Goal: Transaction & Acquisition: Purchase product/service

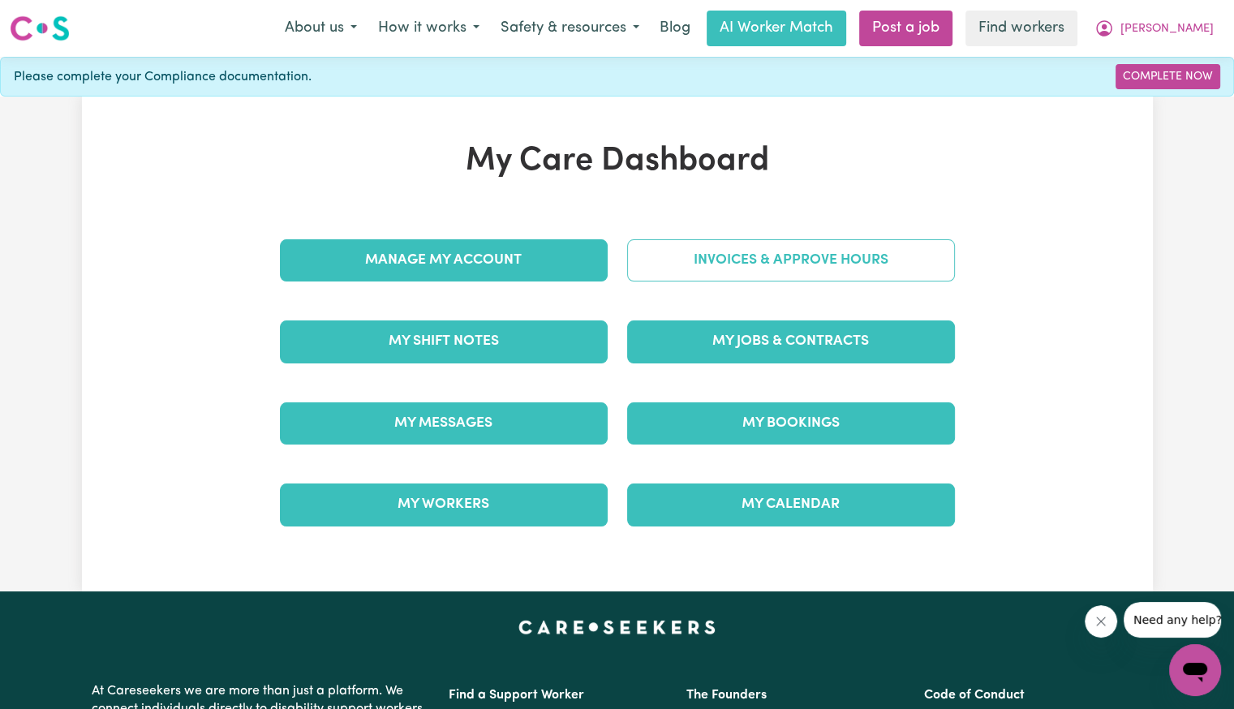
click at [834, 264] on link "Invoices & Approve Hours" at bounding box center [791, 260] width 328 height 42
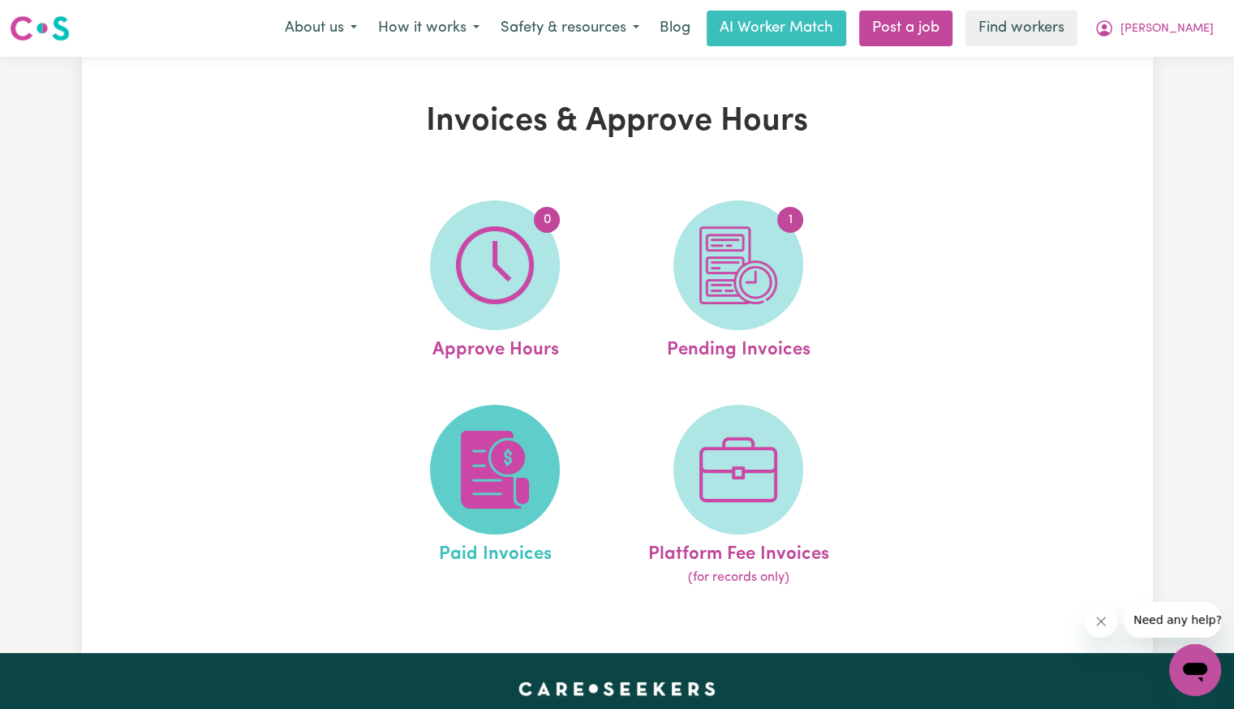
click at [453, 466] on span at bounding box center [495, 470] width 130 height 130
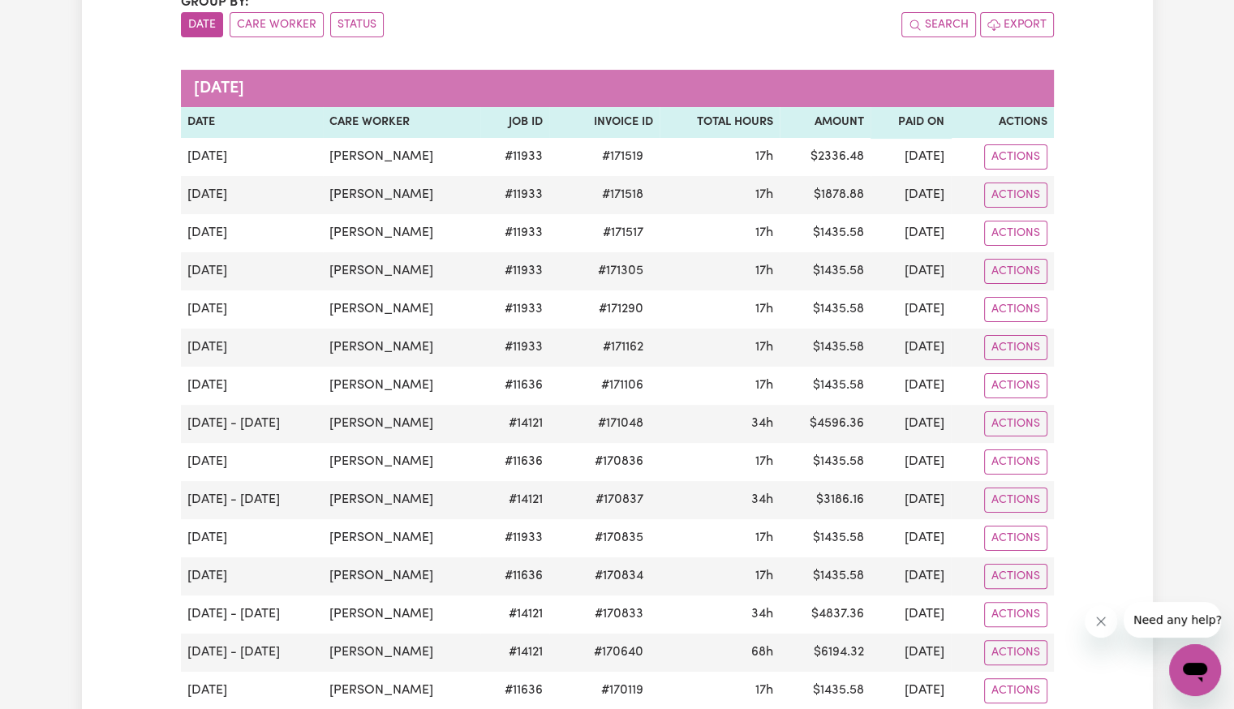
scroll to position [324, 0]
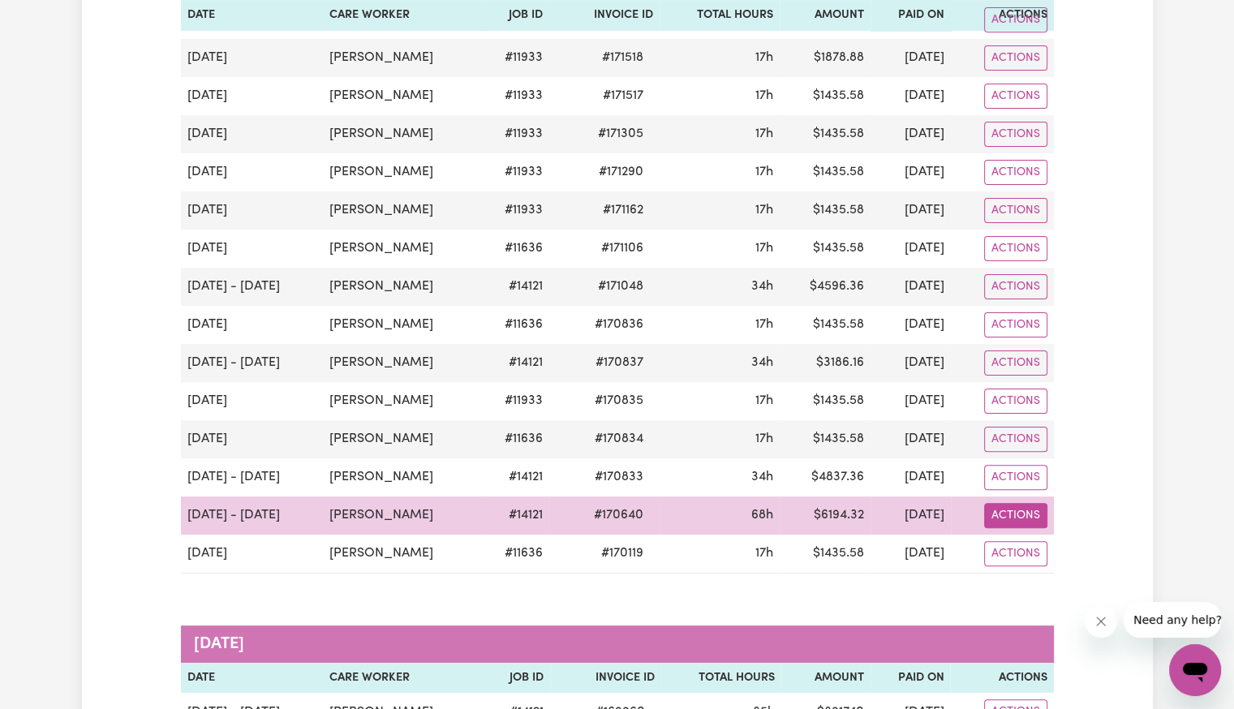
click at [1009, 32] on button "Actions" at bounding box center [1015, 19] width 63 height 25
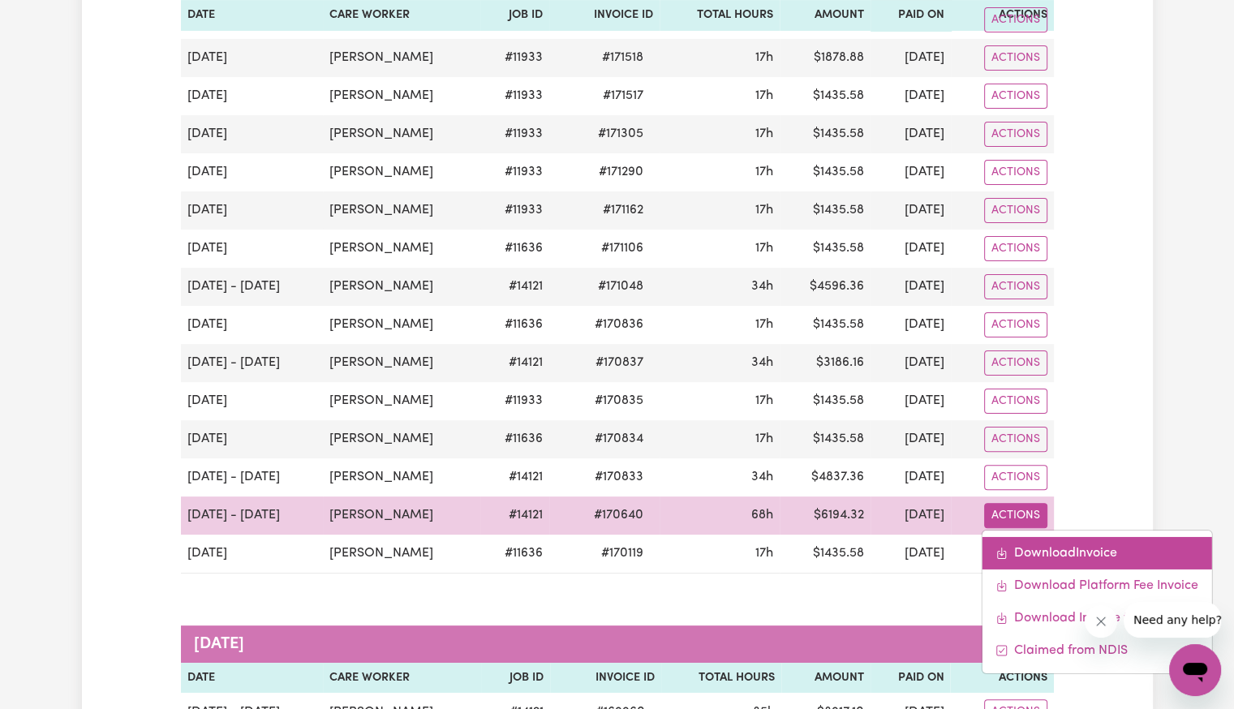
click at [1007, 547] on icon "Download invoice #170640" at bounding box center [1000, 553] width 13 height 13
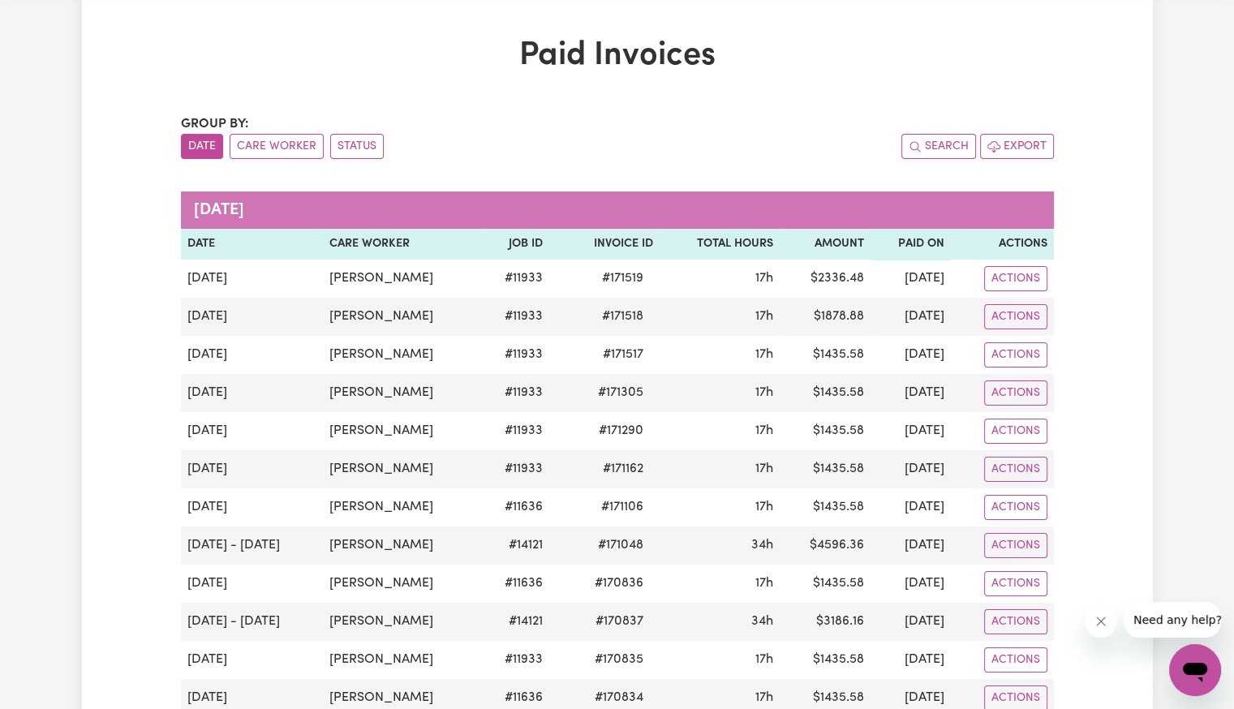
scroll to position [0, 0]
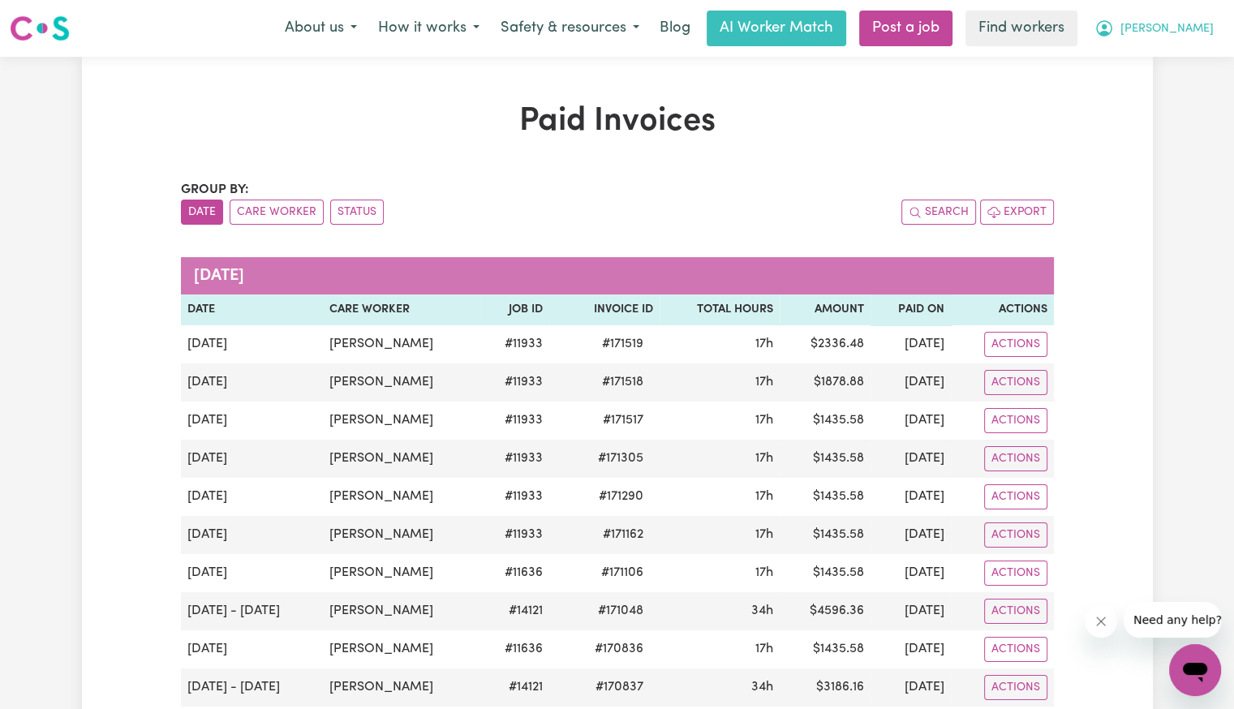
click at [1172, 39] on button "[PERSON_NAME]" at bounding box center [1154, 28] width 140 height 34
click at [1178, 84] on link "Logout" at bounding box center [1159, 93] width 128 height 31
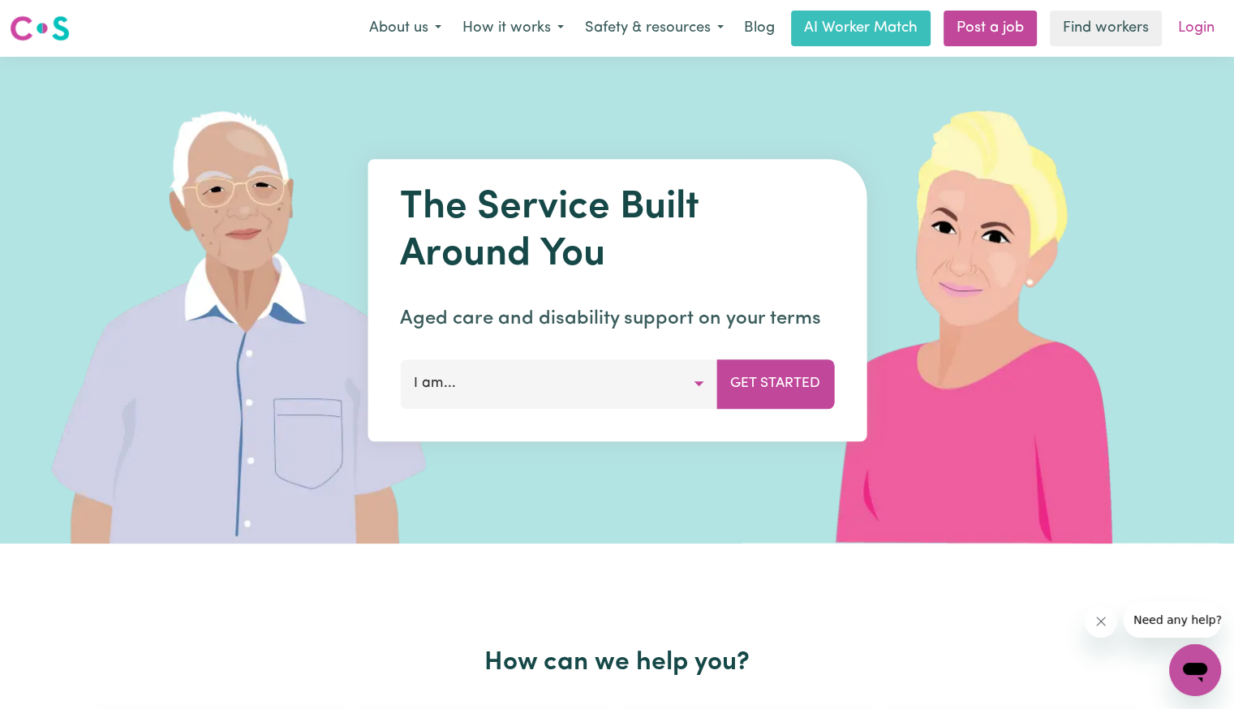
click at [1203, 30] on link "Login" at bounding box center [1196, 29] width 56 height 36
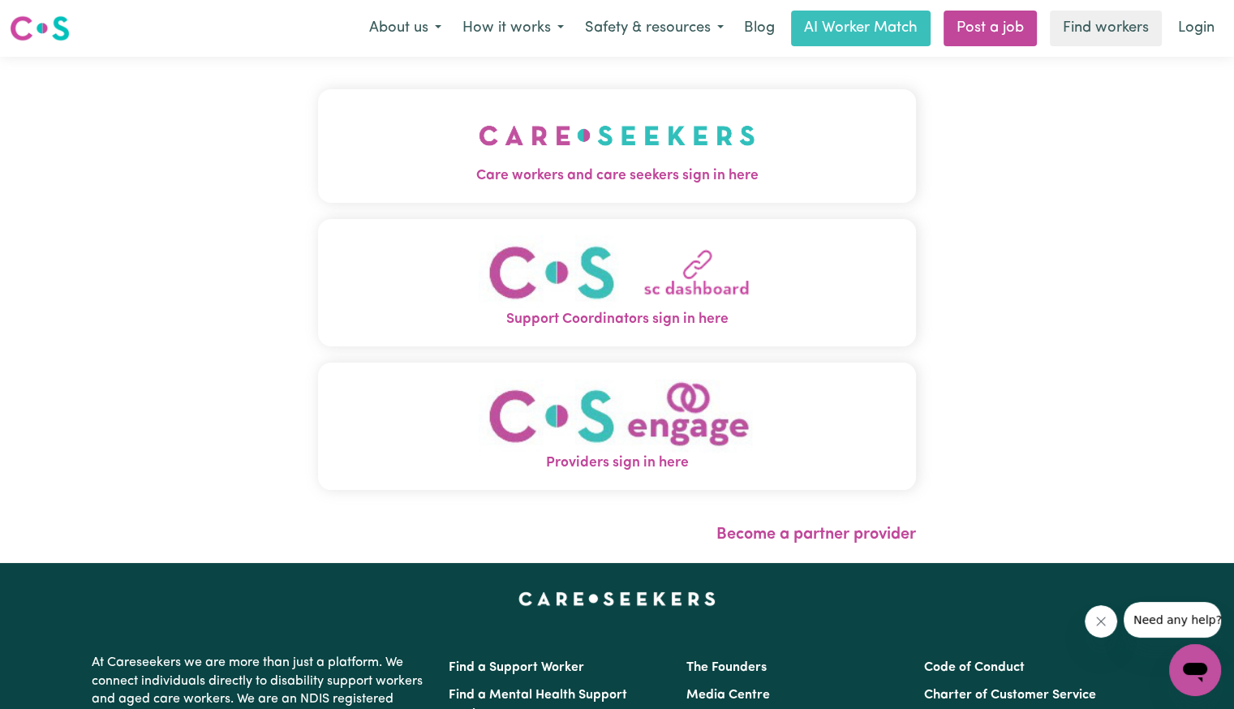
click at [587, 167] on span "Care workers and care seekers sign in here" at bounding box center [617, 175] width 598 height 21
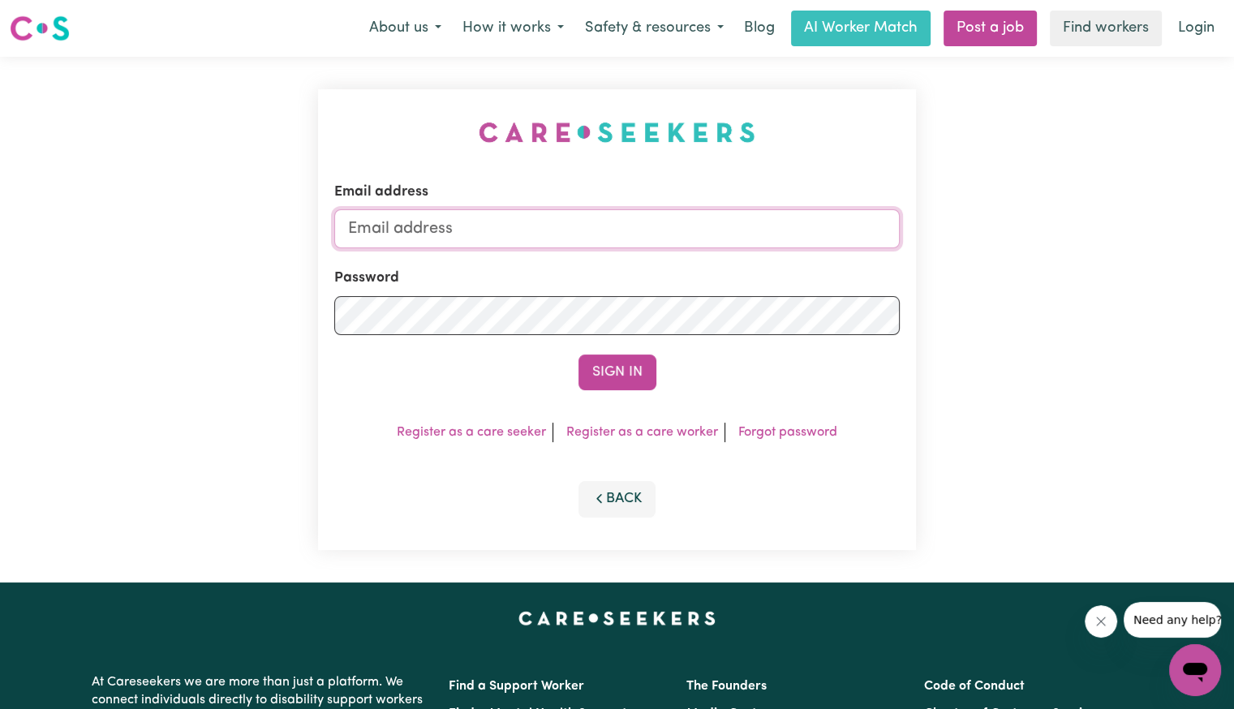
click at [530, 243] on input "Email address" at bounding box center [616, 228] width 565 height 39
click at [470, 224] on input "Email address" at bounding box center [616, 228] width 565 height 39
drag, startPoint x: 436, startPoint y: 232, endPoint x: 1355, endPoint y: 255, distance: 919.3
click at [1233, 255] on html "Menu About us How it works Safety & resources Blog AI Worker Match Post a job F…" at bounding box center [617, 614] width 1234 height 1228
type input "[EMAIL_ADDRESS][DOMAIN_NAME]"
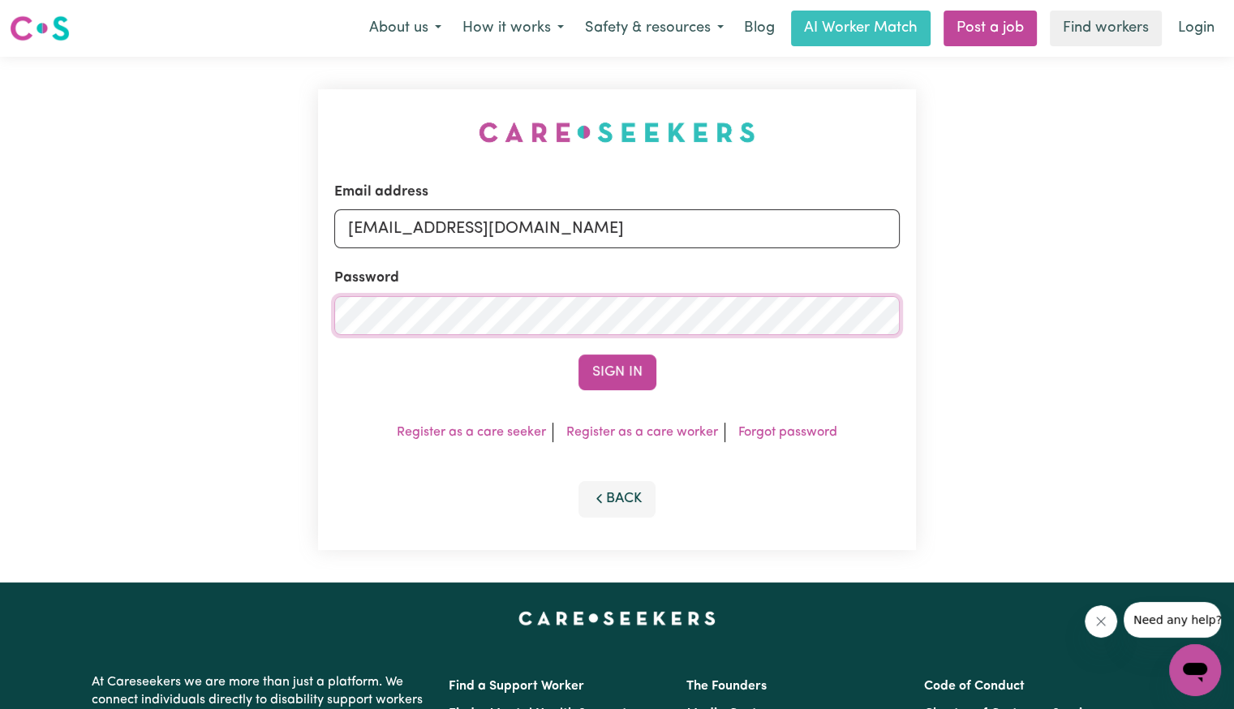
click at [578, 354] on button "Sign In" at bounding box center [617, 372] width 78 height 36
